Goal: Information Seeking & Learning: Learn about a topic

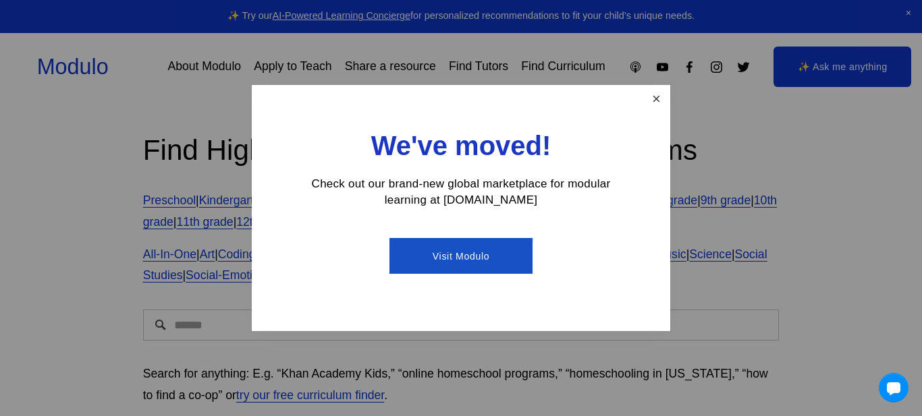
click at [657, 99] on link "Close" at bounding box center [656, 99] width 24 height 24
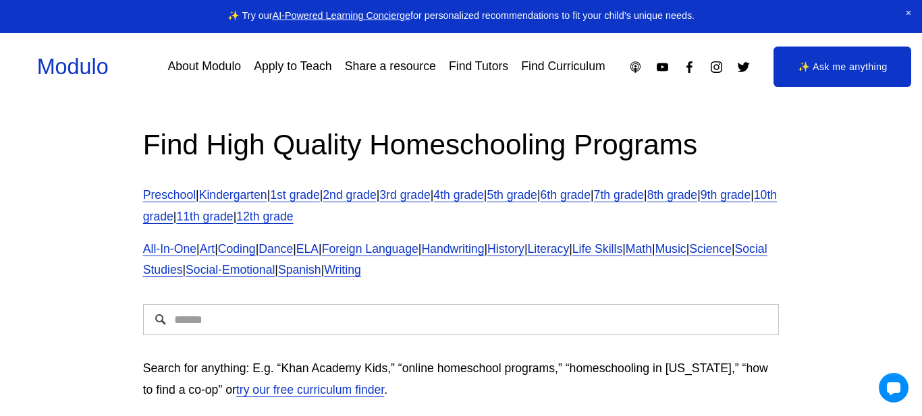
scroll to position [6, 0]
click at [221, 76] on link "About Modulo" at bounding box center [204, 67] width 74 height 24
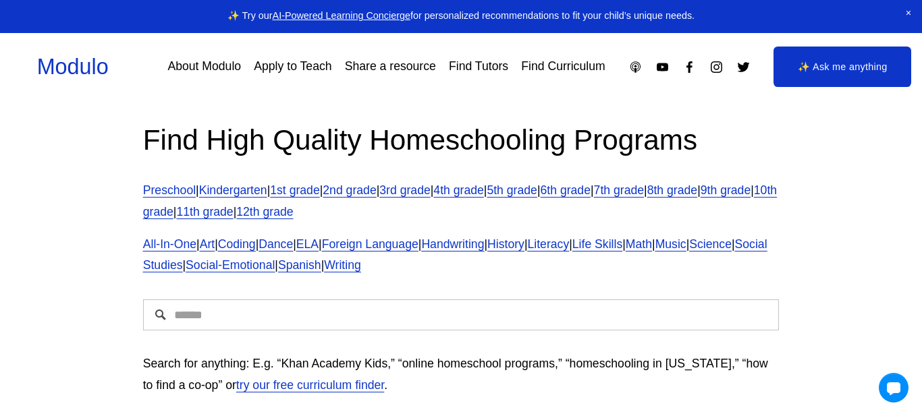
scroll to position [9, 0]
click at [483, 198] on link "4th grade" at bounding box center [458, 190] width 50 height 13
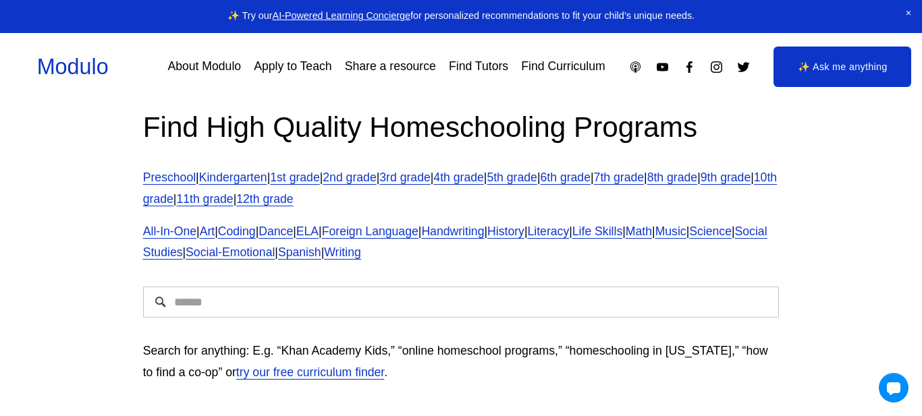
scroll to position [32, 0]
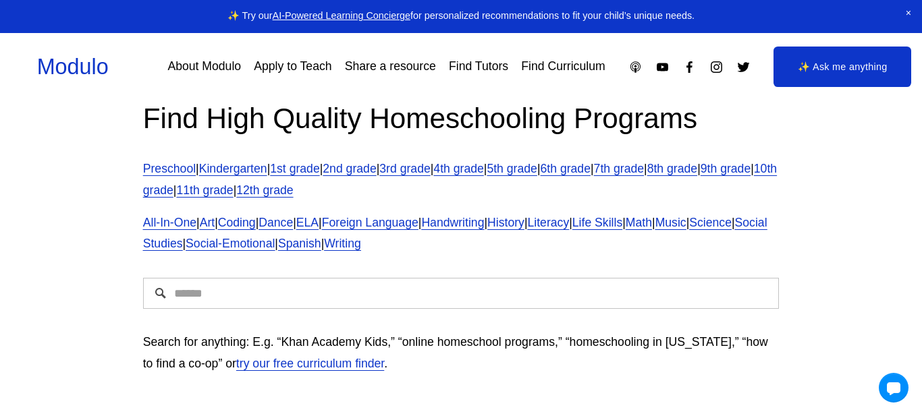
click at [513, 155] on div "Find High Quality Homeschooling Programs Preschool | Kindergarten | 1st grade |…" at bounding box center [461, 177] width 636 height 155
click at [483, 166] on link "4th grade" at bounding box center [458, 168] width 50 height 13
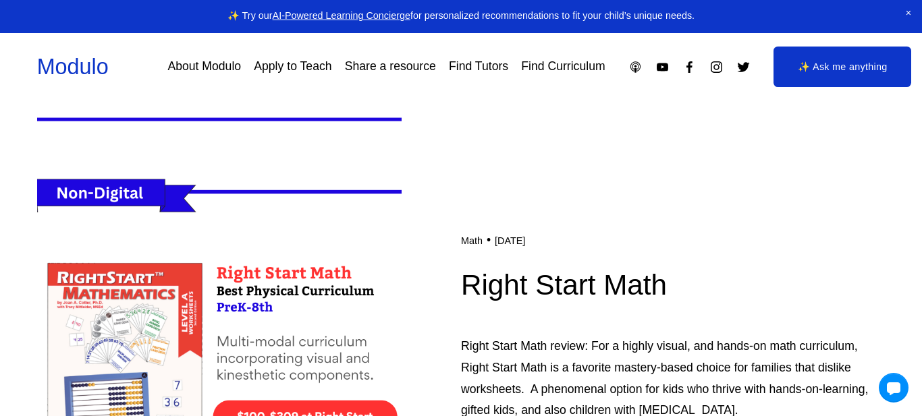
scroll to position [1860, 0]
